Goal: Transaction & Acquisition: Book appointment/travel/reservation

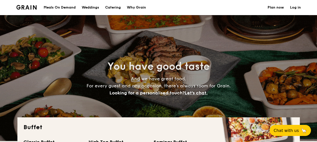
select select
click at [306, 57] on div "You have good taste And we have great food. For every guest and any occasion, t…" at bounding box center [158, 78] width 317 height 126
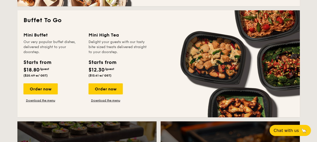
scroll to position [353, 0]
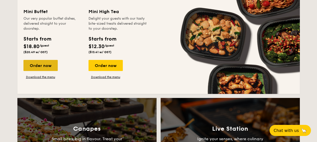
click at [38, 68] on div "Order now" at bounding box center [40, 65] width 34 height 11
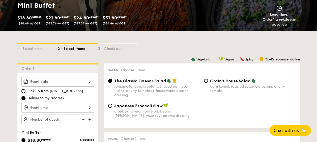
scroll to position [76, 0]
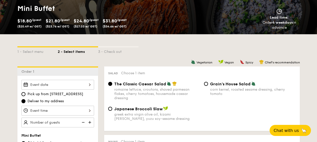
click at [74, 82] on input "Smoked Mesquite Whole Chicken brined in our in-house blend of herbs and spices,…" at bounding box center [57, 85] width 73 height 10
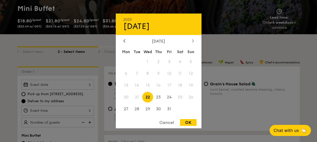
click at [192, 43] on div at bounding box center [192, 41] width 5 height 5
click at [123, 42] on icon at bounding box center [124, 40] width 2 height 3
click at [191, 40] on div at bounding box center [192, 41] width 5 height 5
click at [170, 95] on span "21" at bounding box center [169, 97] width 11 height 11
drag, startPoint x: 186, startPoint y: 126, endPoint x: 192, endPoint y: 124, distance: 6.4
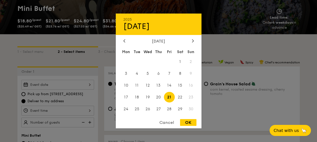
click at [192, 123] on div "OK" at bounding box center [188, 122] width 16 height 7
type input "[DATE]"
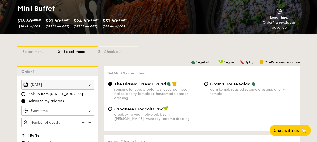
click at [46, 65] on div "1 - Select menu 2 - Select items 3 - Check out" at bounding box center [158, 50] width 282 height 32
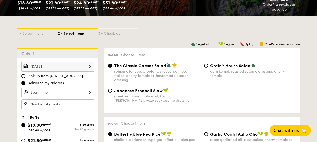
scroll to position [101, 0]
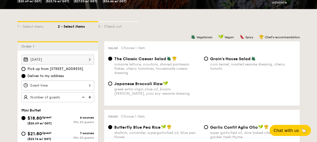
click at [63, 83] on input "Smoked Mesquite Whole Chicken brined in our in-house blend of herbs and spices,…" at bounding box center [57, 86] width 73 height 10
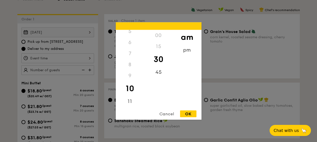
scroll to position [126, 0]
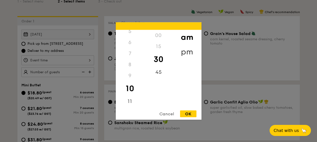
click at [184, 51] on div "pm" at bounding box center [187, 52] width 28 height 15
click at [134, 61] on div "3" at bounding box center [130, 64] width 28 height 15
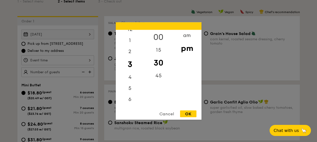
click at [161, 33] on div "00" at bounding box center [158, 37] width 28 height 15
click at [192, 111] on div "OK" at bounding box center [188, 114] width 16 height 7
type input "3:00PM"
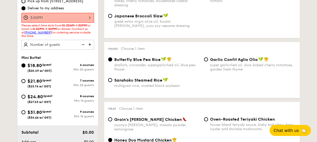
scroll to position [176, 0]
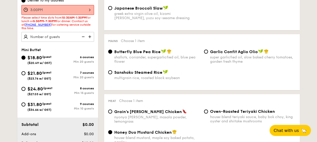
drag, startPoint x: 43, startPoint y: 77, endPoint x: 44, endPoint y: 63, distance: 14.4
click at [44, 63] on div "$18.80 /guest ($20.49 w/ GST) 6 courses Min 20 guests $21.80 /guest ($23.76 w/ …" at bounding box center [57, 85] width 77 height 62
click at [44, 63] on span "($20.49 w/ GST)" at bounding box center [39, 63] width 24 height 4
click at [45, 61] on span "($20.49 w/ GST)" at bounding box center [39, 63] width 24 height 4
click at [25, 60] on input "$18.80 /guest ($20.49 w/ GST) 6 courses Min 20 guests" at bounding box center [23, 58] width 4 height 4
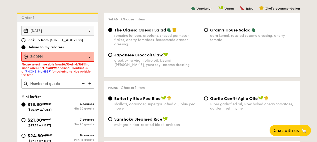
scroll to position [126, 0]
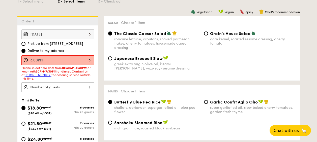
click at [84, 61] on input "3:00PM" at bounding box center [57, 60] width 73 height 10
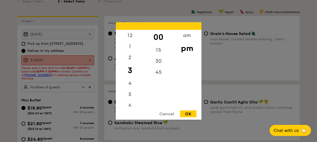
click at [88, 73] on div at bounding box center [158, 71] width 317 height 142
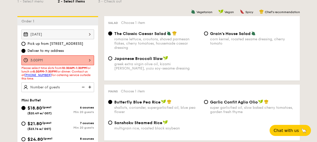
click at [88, 73] on div at bounding box center [158, 71] width 317 height 142
drag, startPoint x: 21, startPoint y: 67, endPoint x: 63, endPoint y: 67, distance: 42.3
click at [63, 67] on span "Please select time slots from 10:30AM-1:30PM for lunch or 5:30PM-7:30PM for din…" at bounding box center [55, 73] width 69 height 14
click at [63, 67] on strong "10:30AM-1:30PM" at bounding box center [74, 68] width 24 height 4
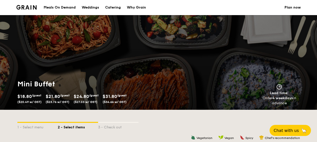
scroll to position [76, 0]
